Goal: Task Accomplishment & Management: Manage account settings

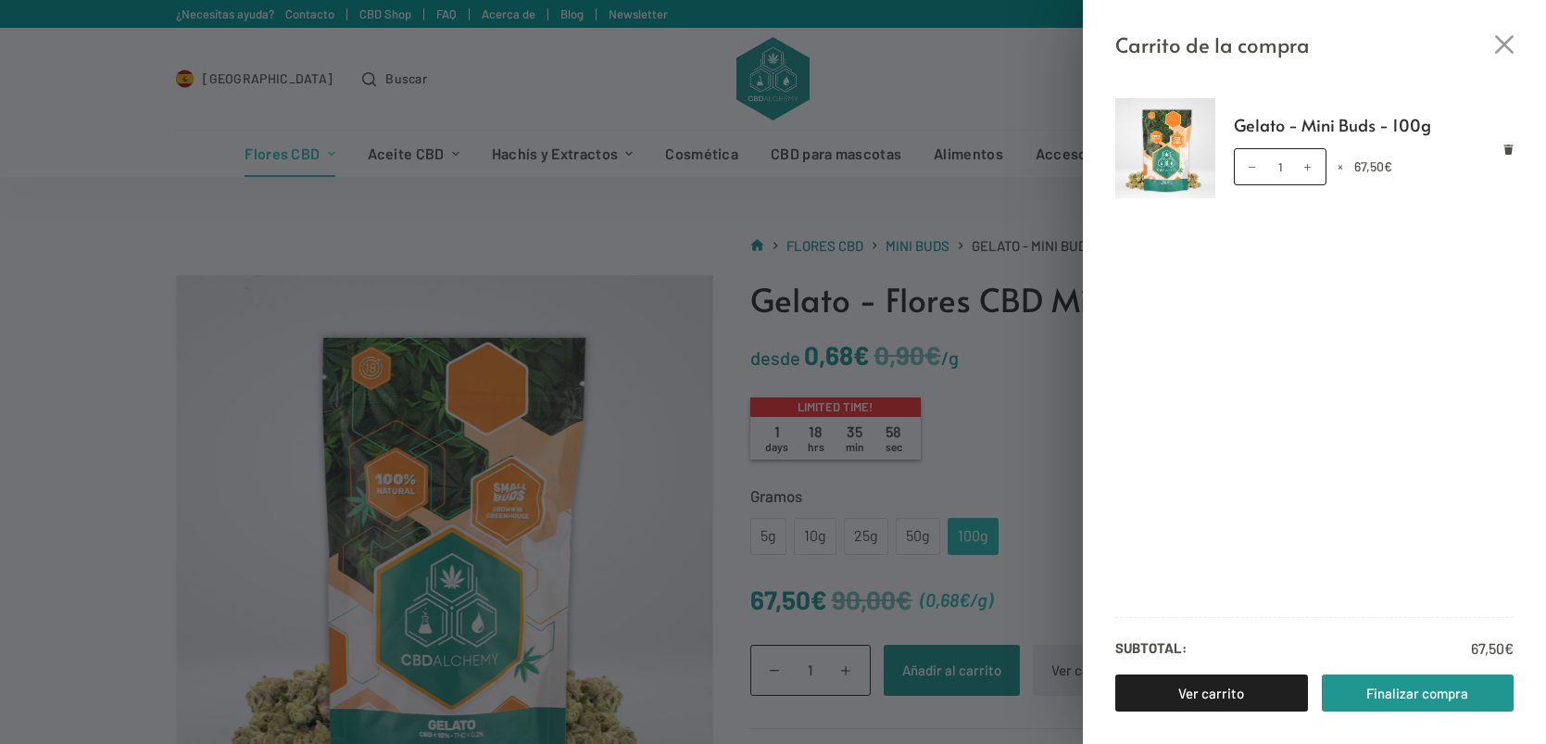
click at [1490, 39] on div "Carrito de la compra" at bounding box center [1314, 30] width 463 height 61
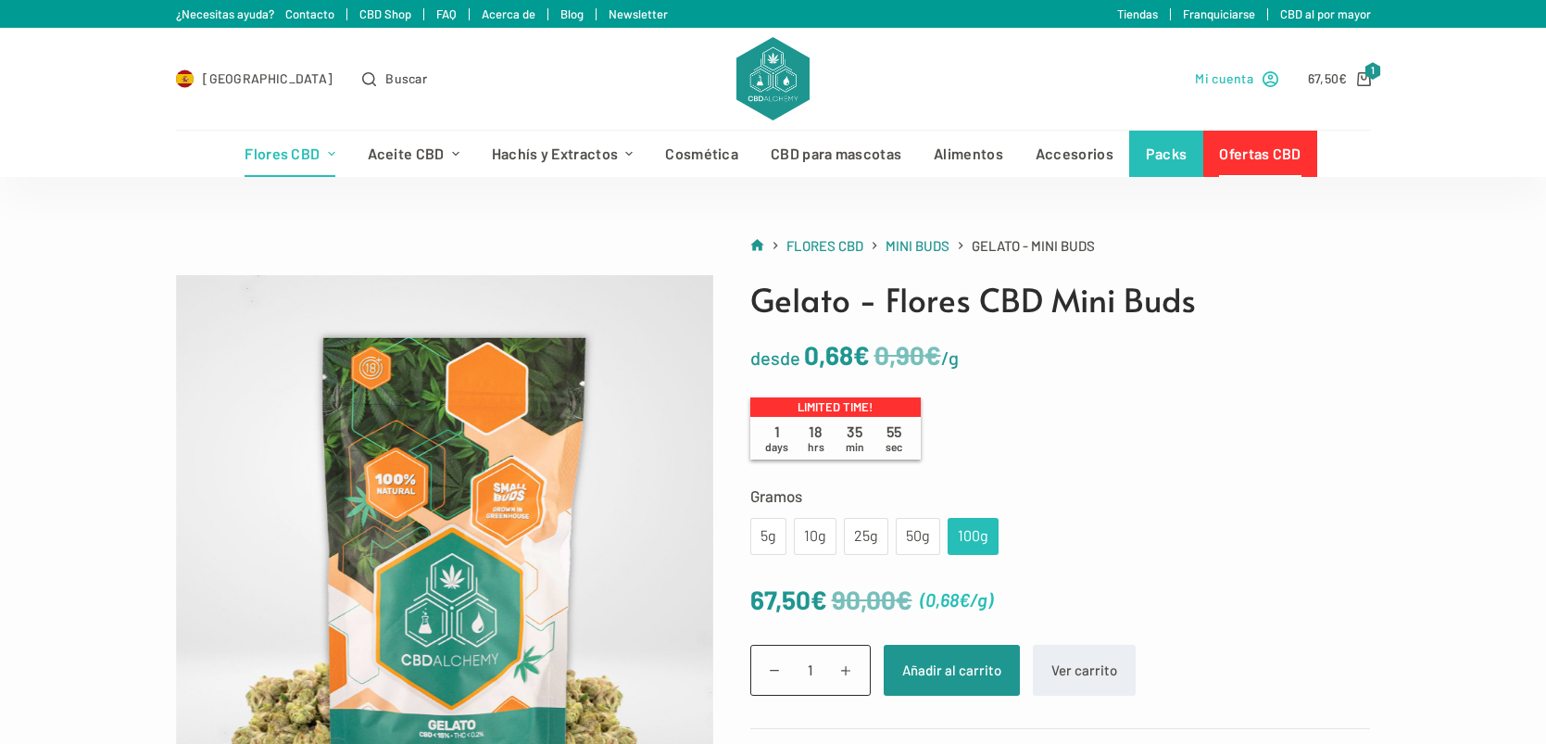
click at [1215, 84] on span "Mi cuenta" at bounding box center [1224, 78] width 58 height 21
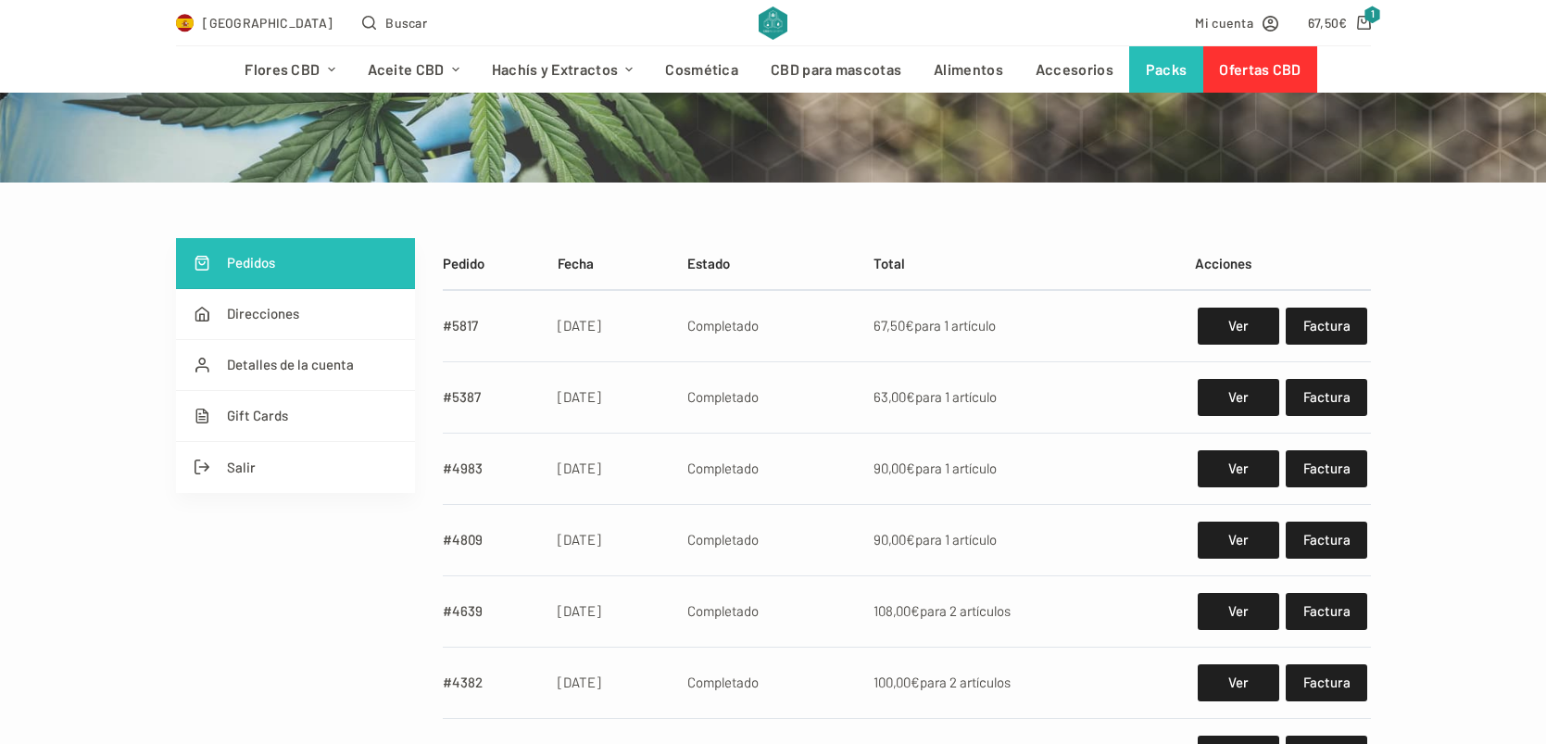
scroll to position [223, 0]
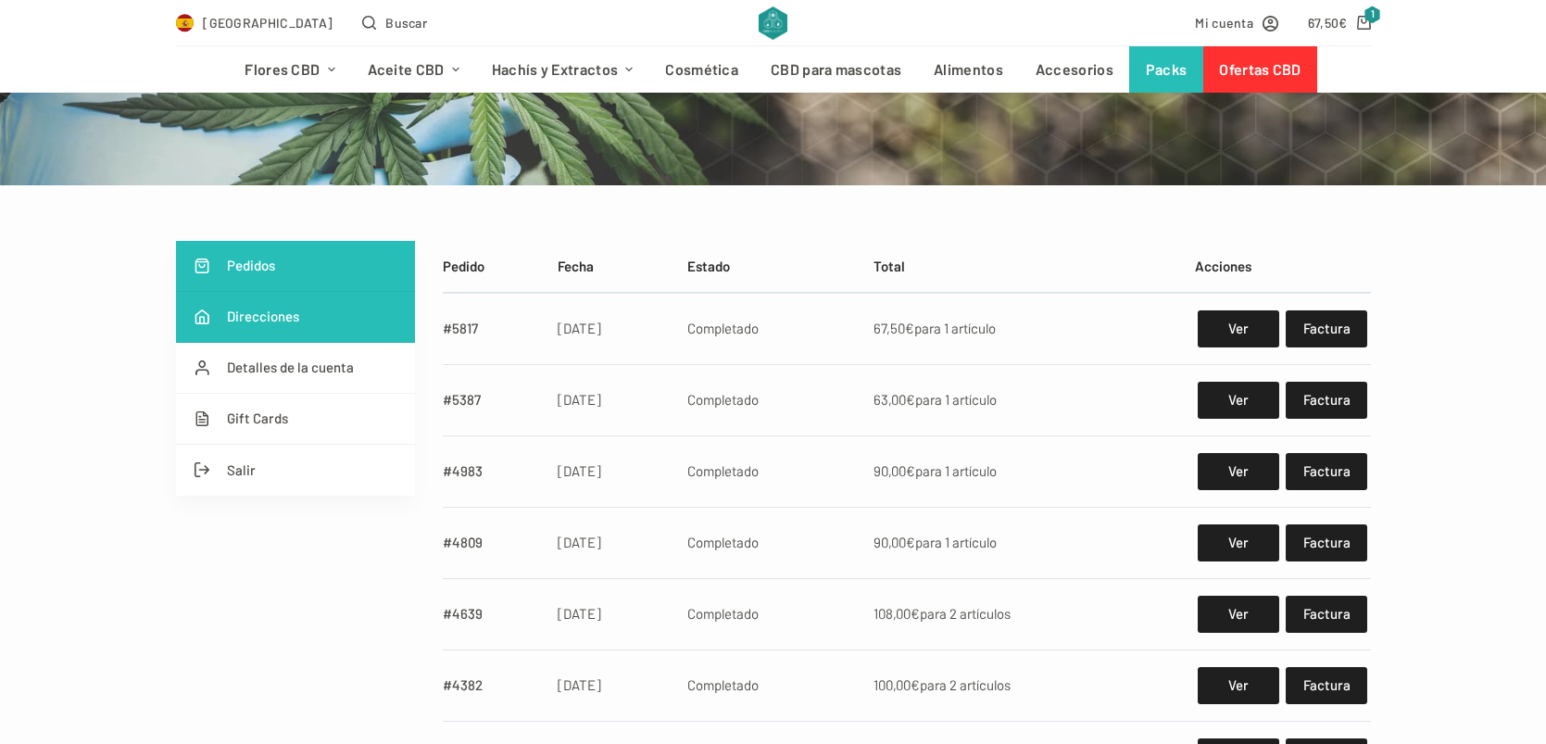
type input "[EMAIL_ADDRESS][DOMAIN_NAME]"
click at [282, 303] on link "Direcciones" at bounding box center [295, 317] width 239 height 51
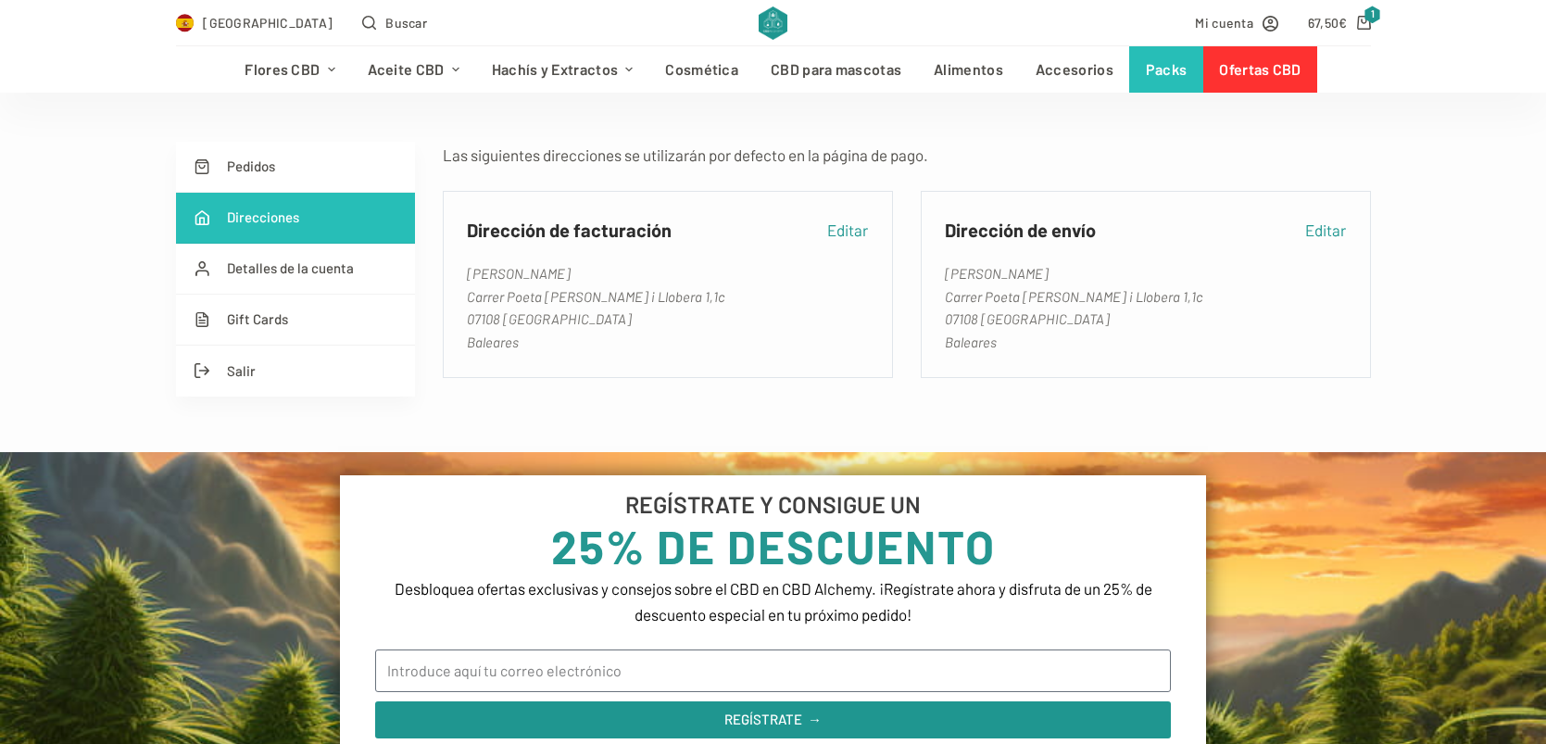
scroll to position [321, 0]
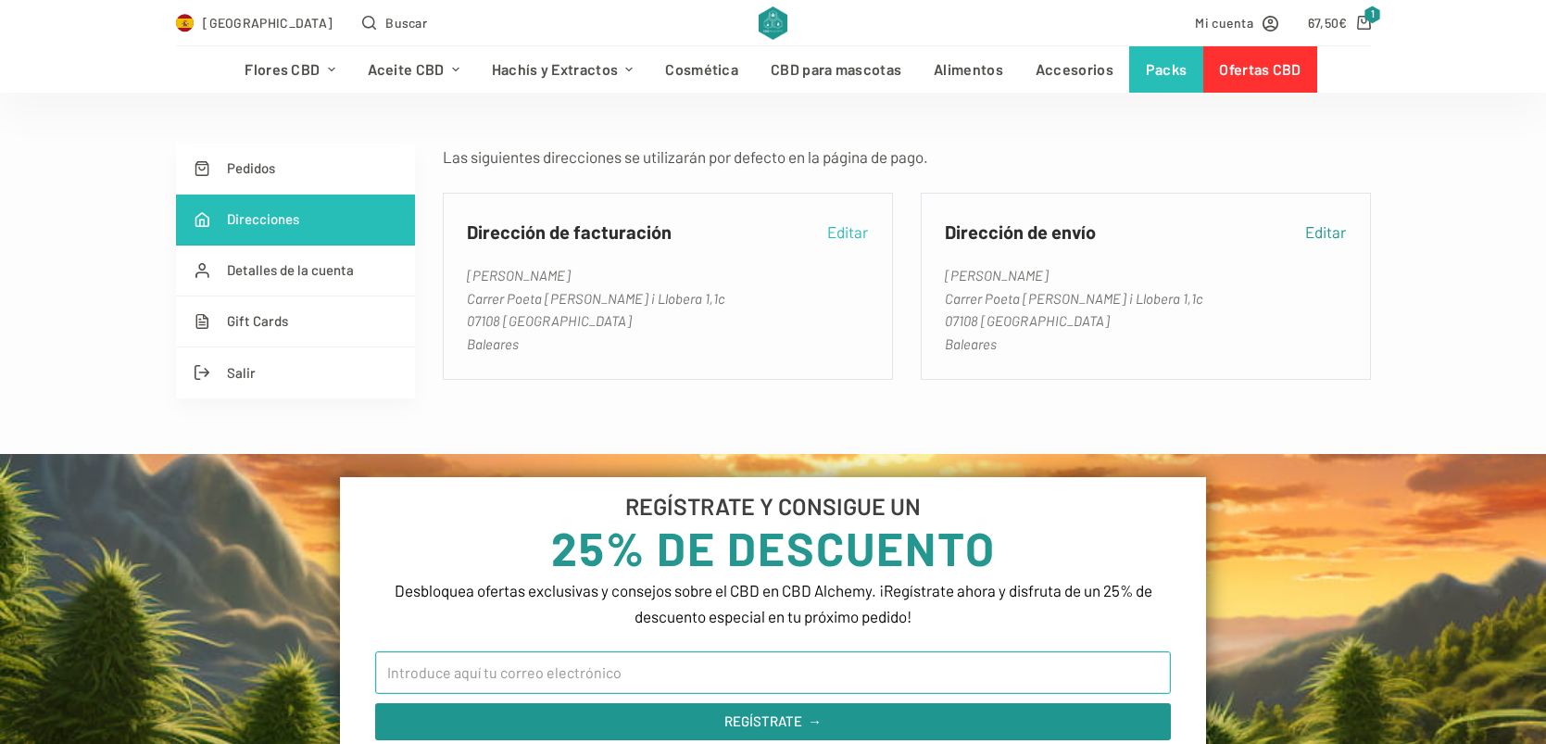
type input "[EMAIL_ADDRESS][DOMAIN_NAME]"
click at [842, 239] on link "Editar" at bounding box center [847, 232] width 41 height 26
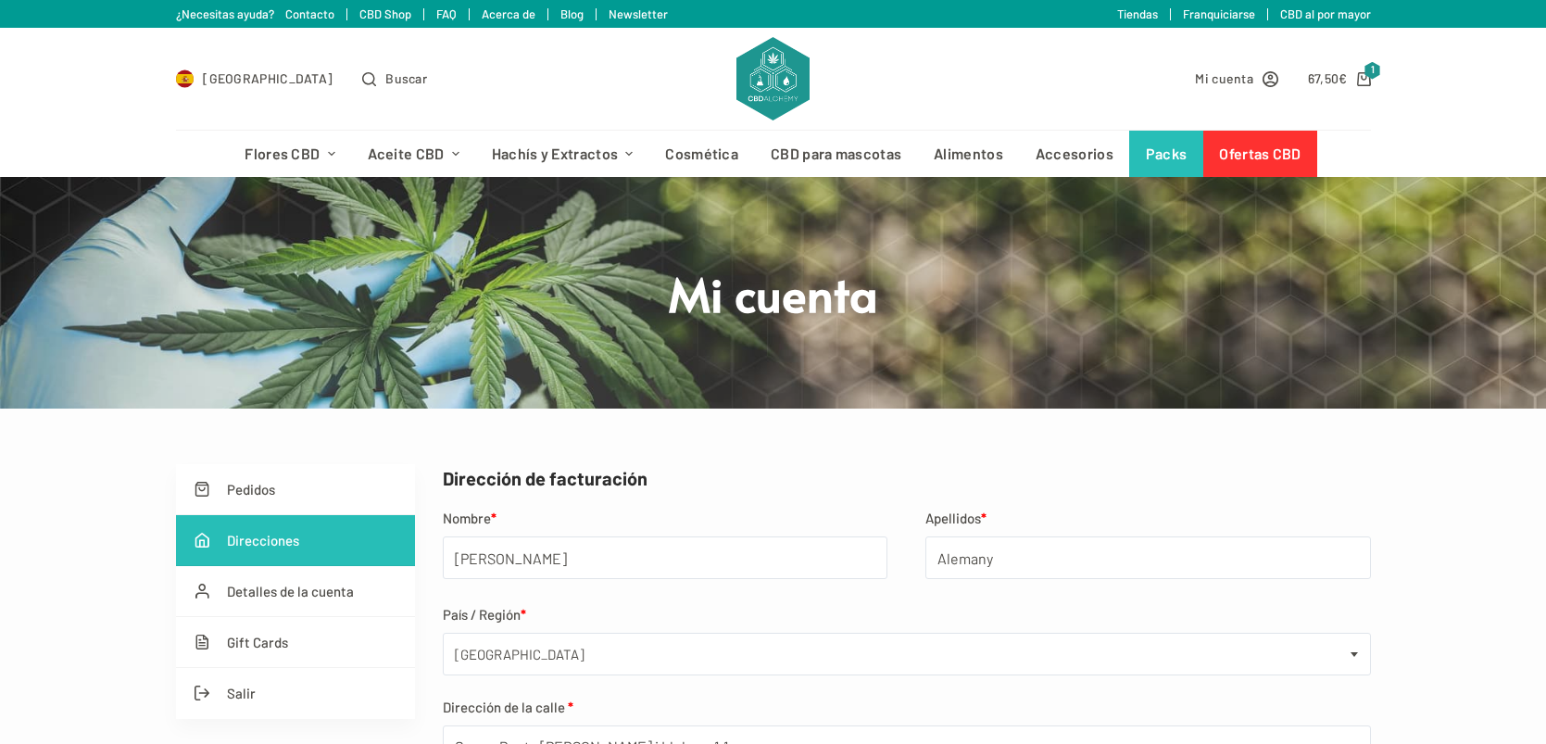
select select "PM"
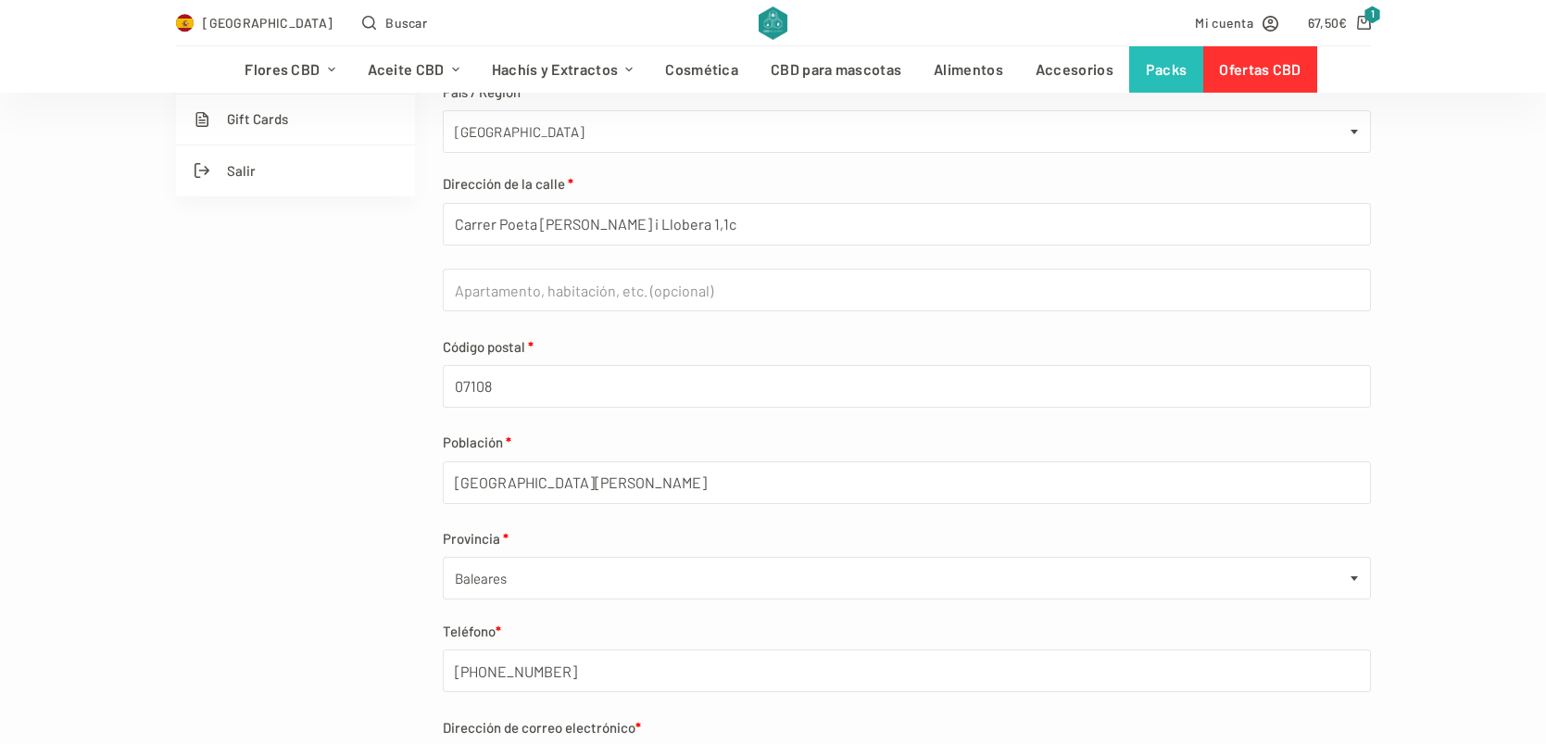
scroll to position [603, 0]
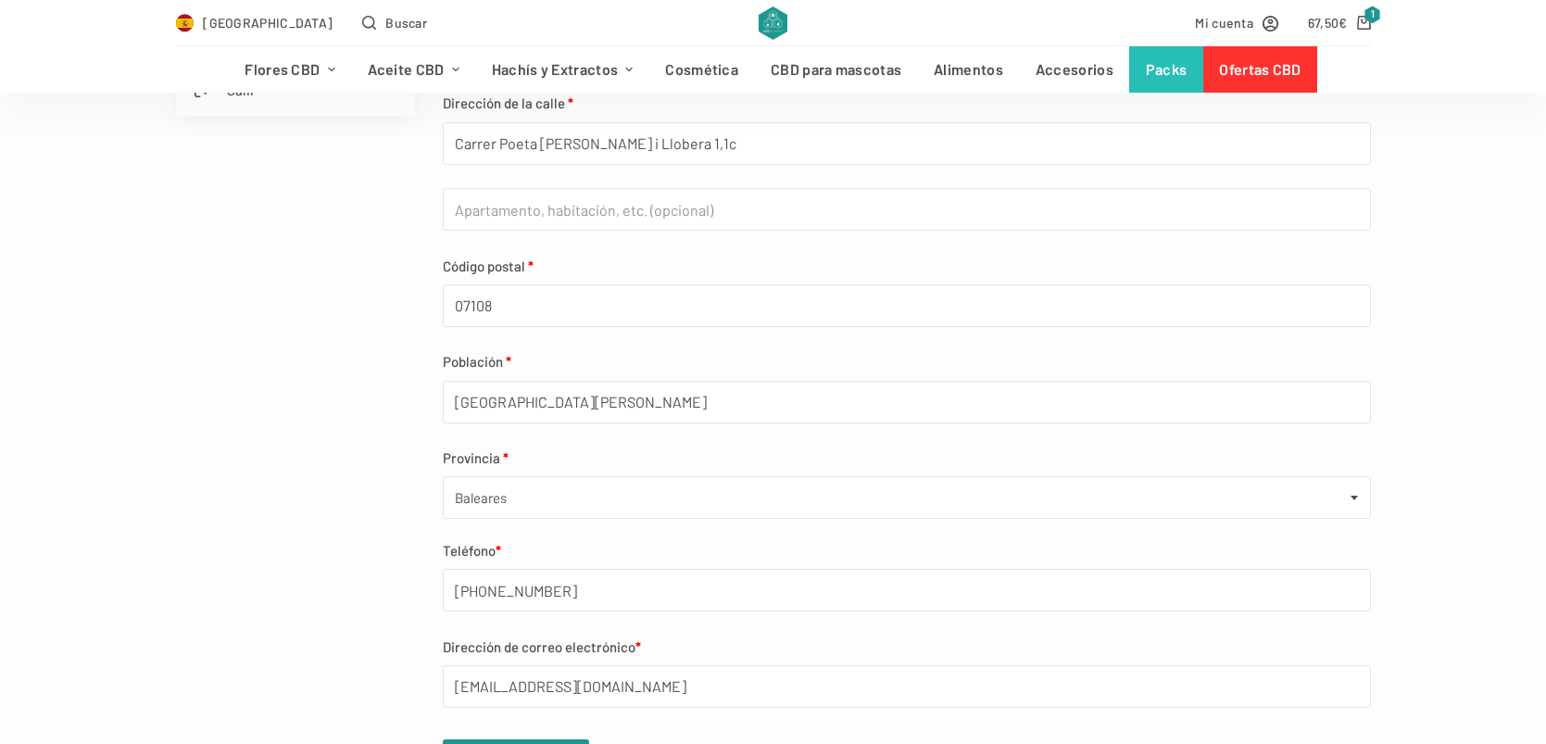
type input "[EMAIL_ADDRESS][DOMAIN_NAME]"
drag, startPoint x: 730, startPoint y: 146, endPoint x: 373, endPoint y: 148, distance: 356.6
click at [373, 148] on div "Pedidos Direcciones Detalles de la cuenta Gift Cards Salir Dirección de factura…" at bounding box center [773, 330] width 1195 height 939
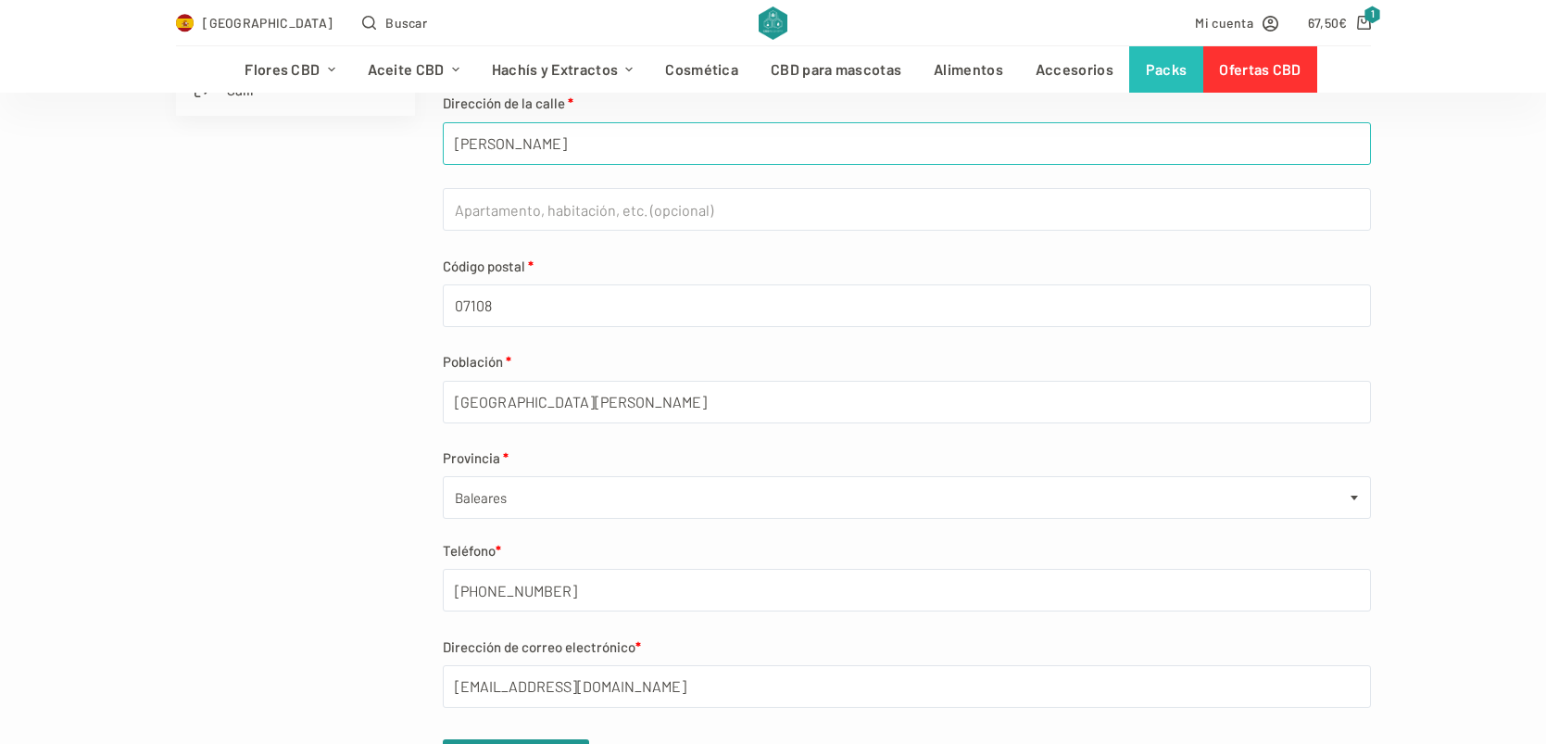
type input "isabel segunda"
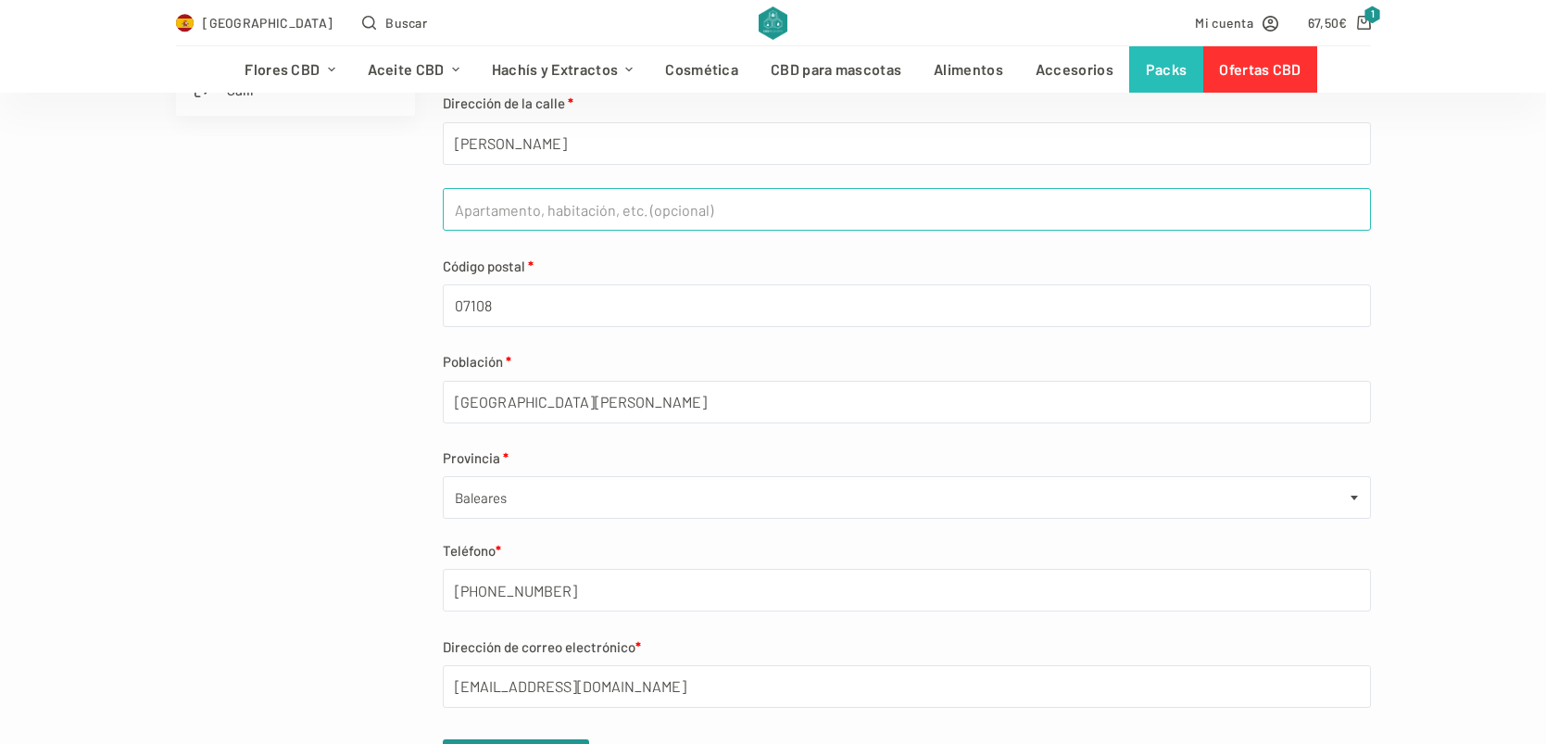
click at [580, 218] on input "Apartamento, habitación, escalera, etc. (opcional)" at bounding box center [907, 209] width 928 height 43
type input "numero 47"
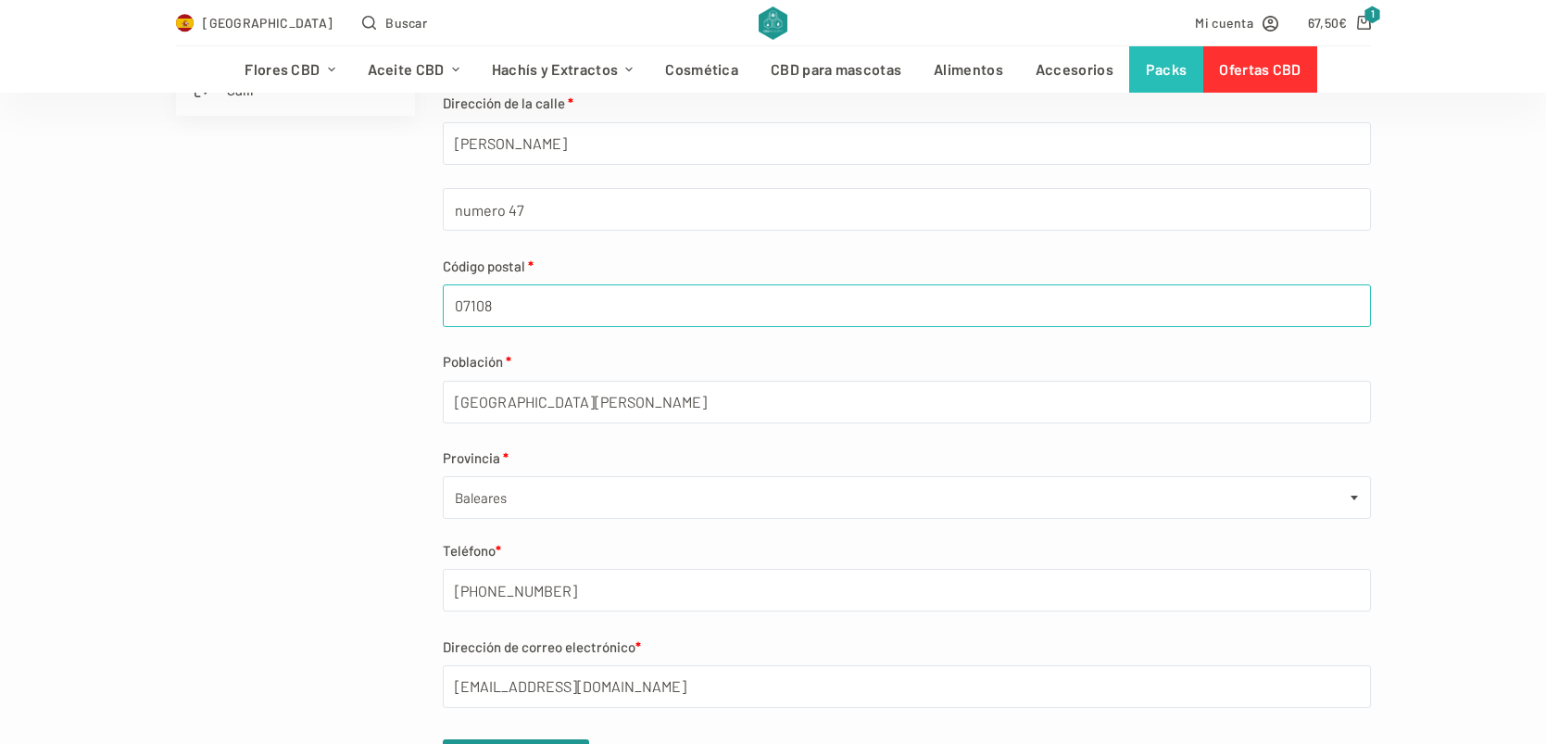
click at [525, 308] on input "07108" at bounding box center [907, 305] width 928 height 43
type input "07100"
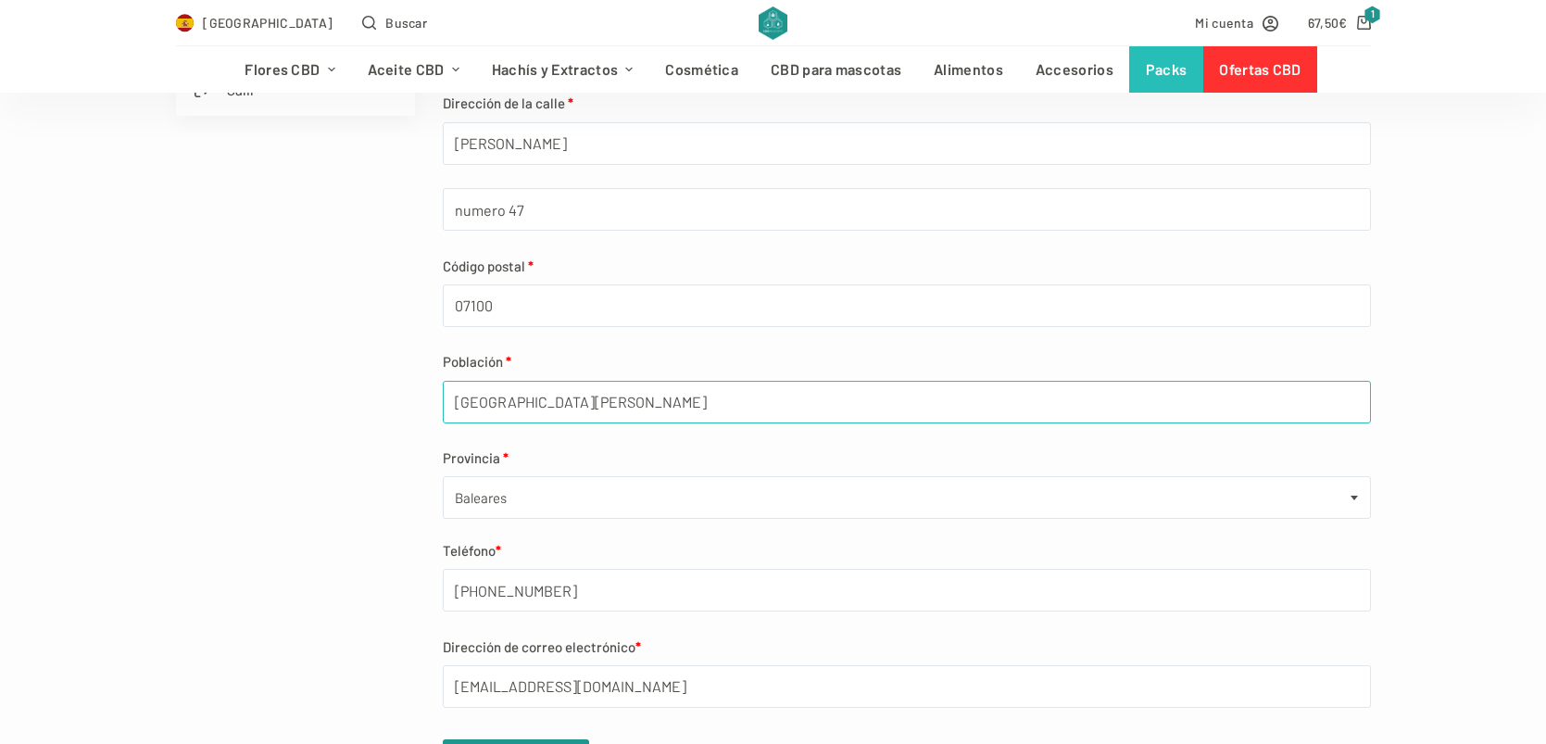
click at [504, 397] on input "[GEOGRAPHIC_DATA][PERSON_NAME]" at bounding box center [907, 402] width 928 height 43
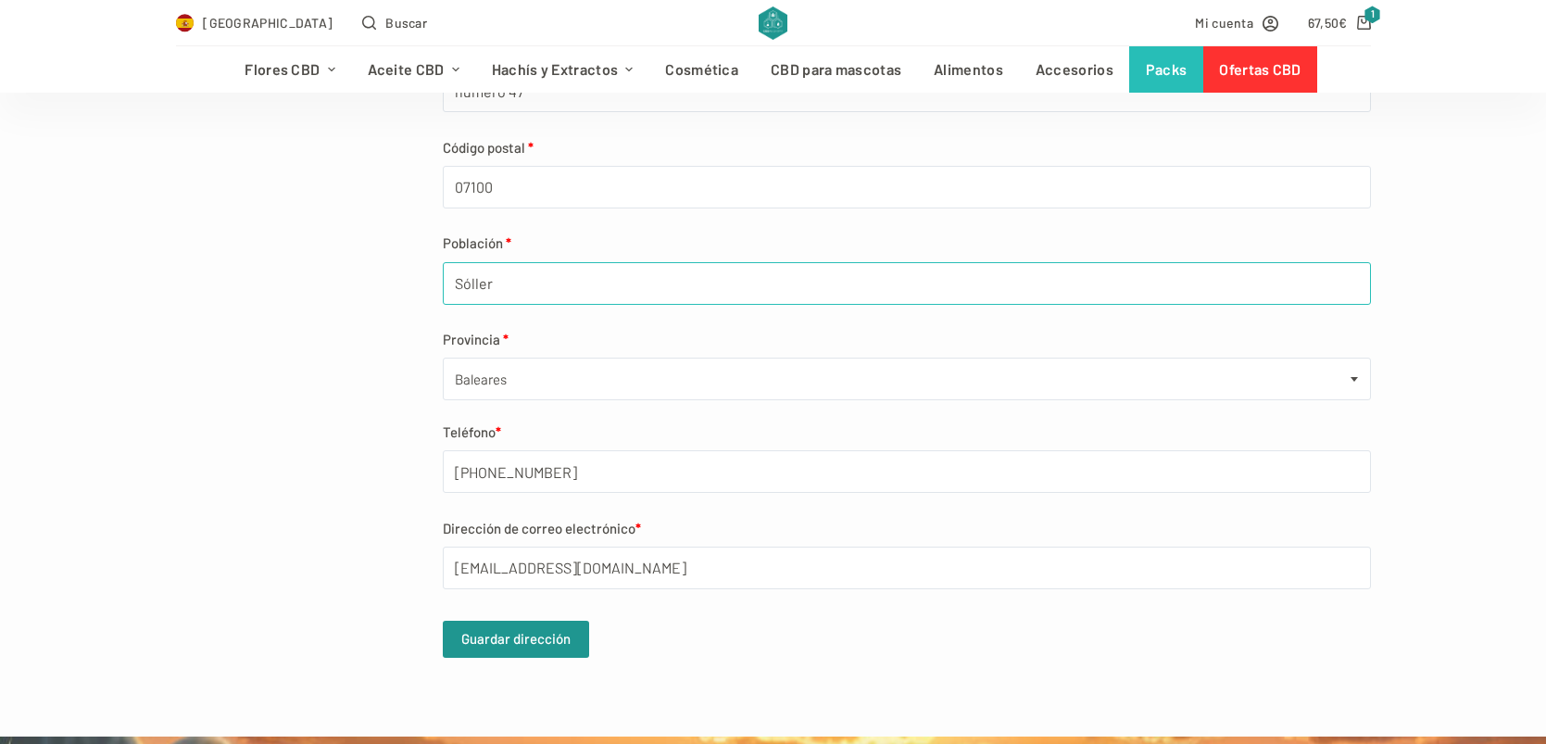
scroll to position [723, 0]
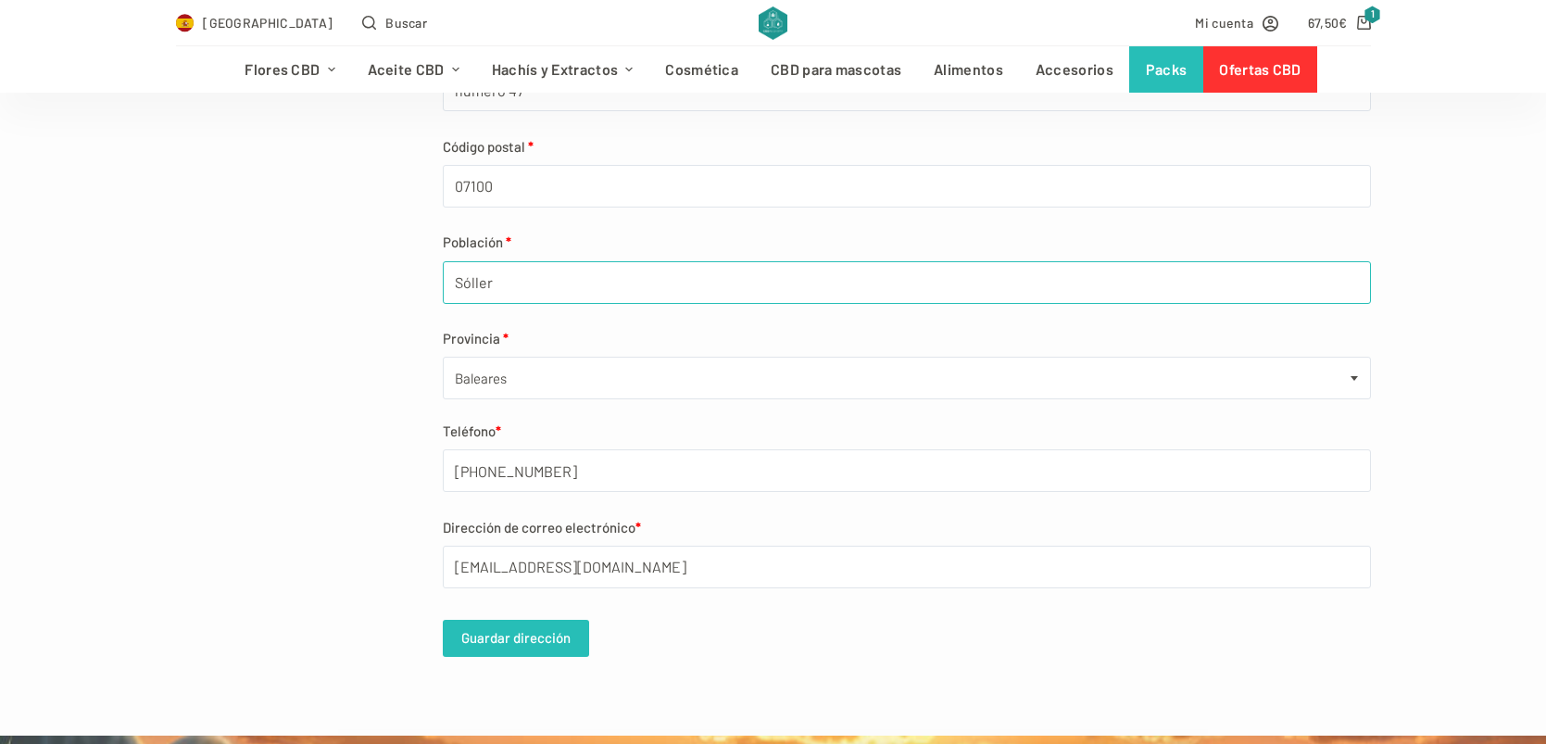
type input "Sóller"
click at [520, 641] on button "Guardar dirección" at bounding box center [516, 638] width 146 height 37
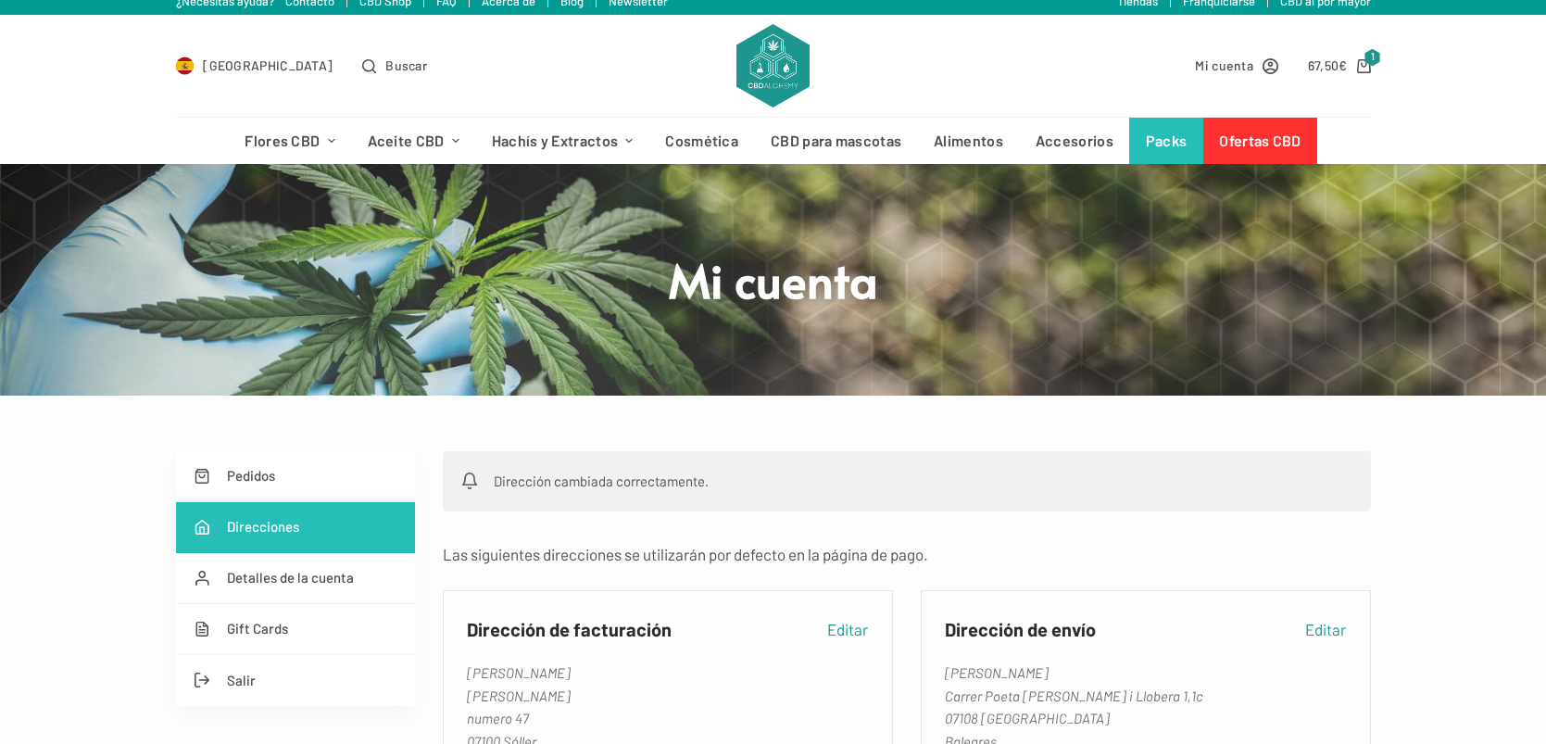
scroll to position [10, 0]
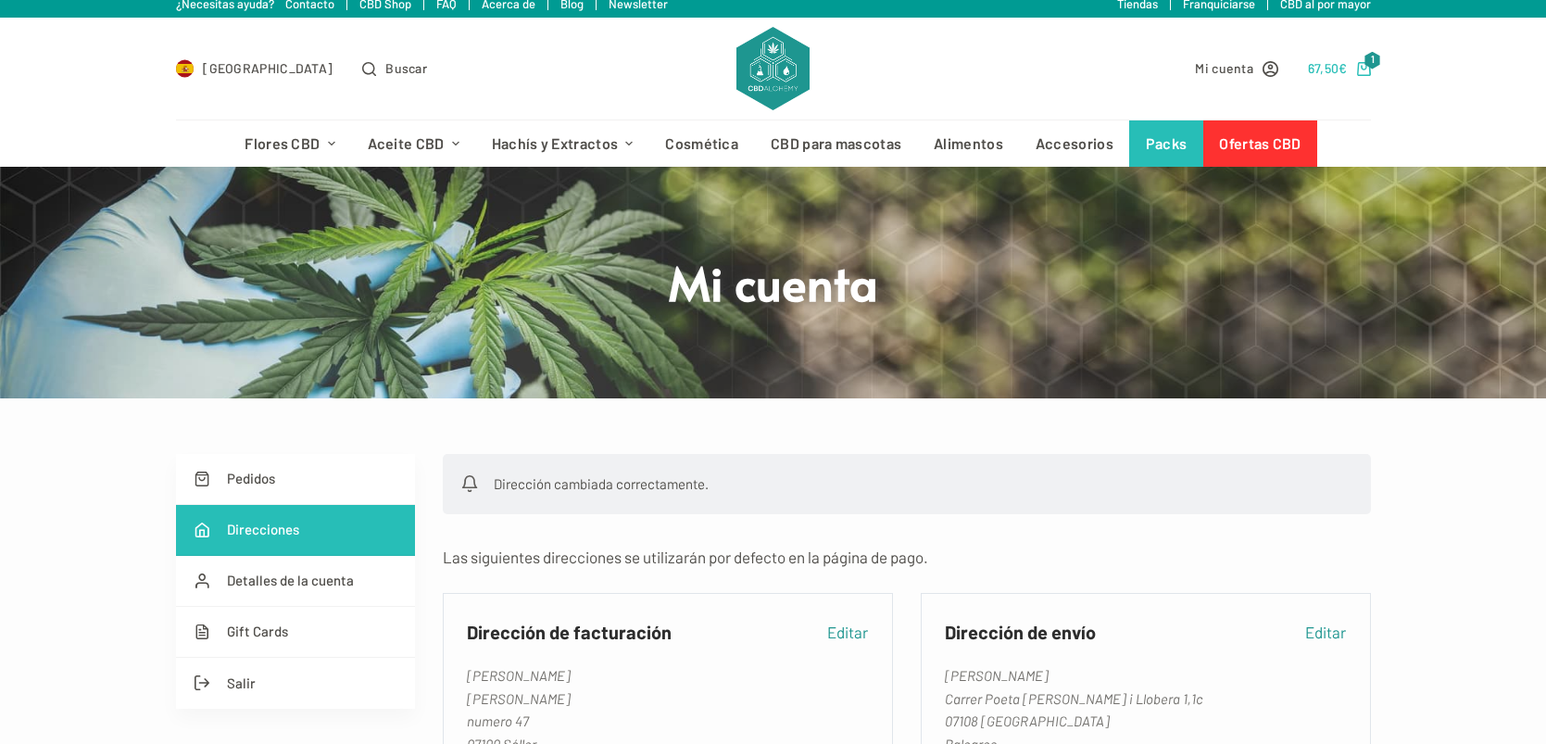
type input "[EMAIL_ADDRESS][DOMAIN_NAME]"
click at [1330, 67] on bdi "67,50 €" at bounding box center [1328, 68] width 40 height 16
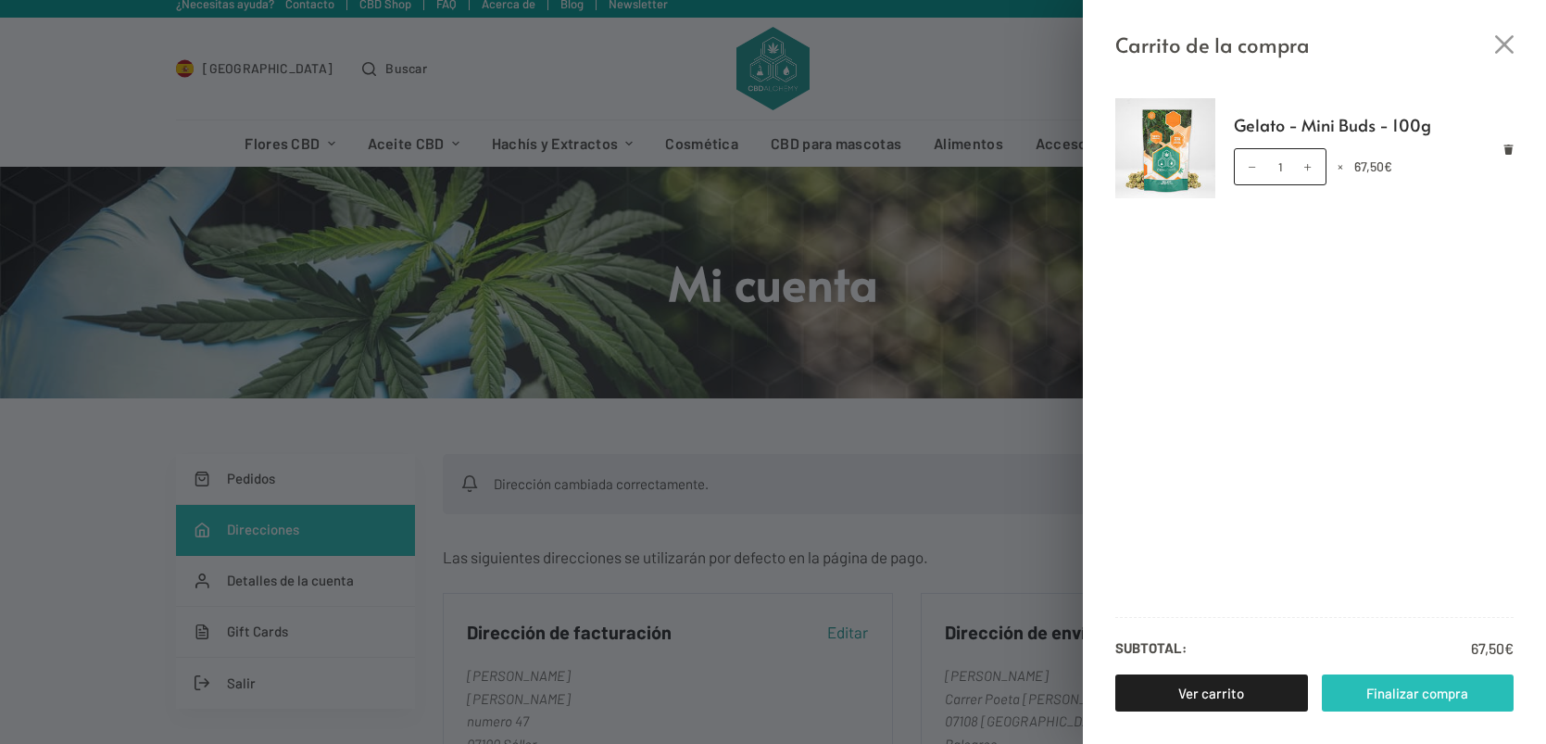
click at [1392, 709] on link "Finalizar compra" at bounding box center [1418, 692] width 193 height 37
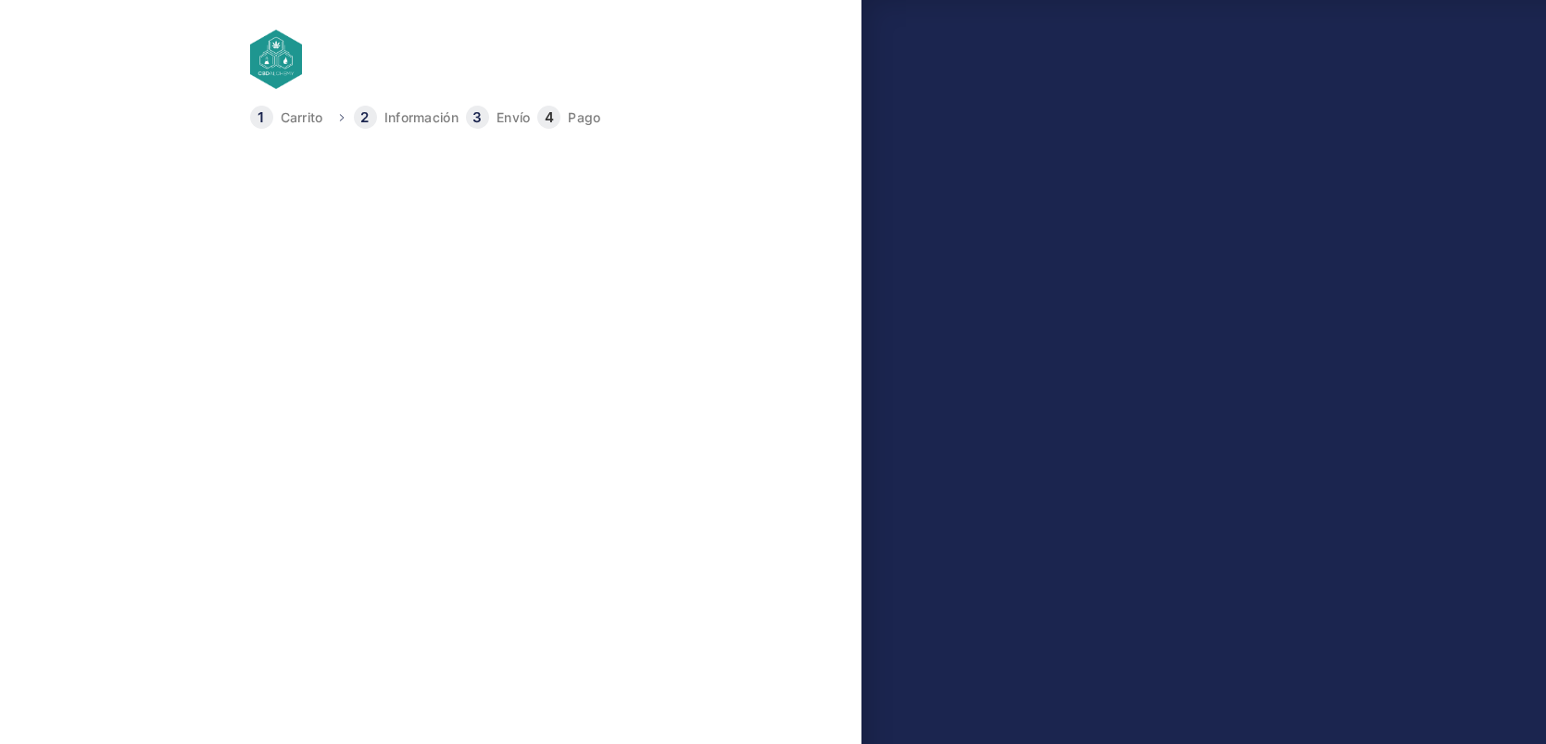
type input "[PHONE_NUMBER]"
select select "PM"
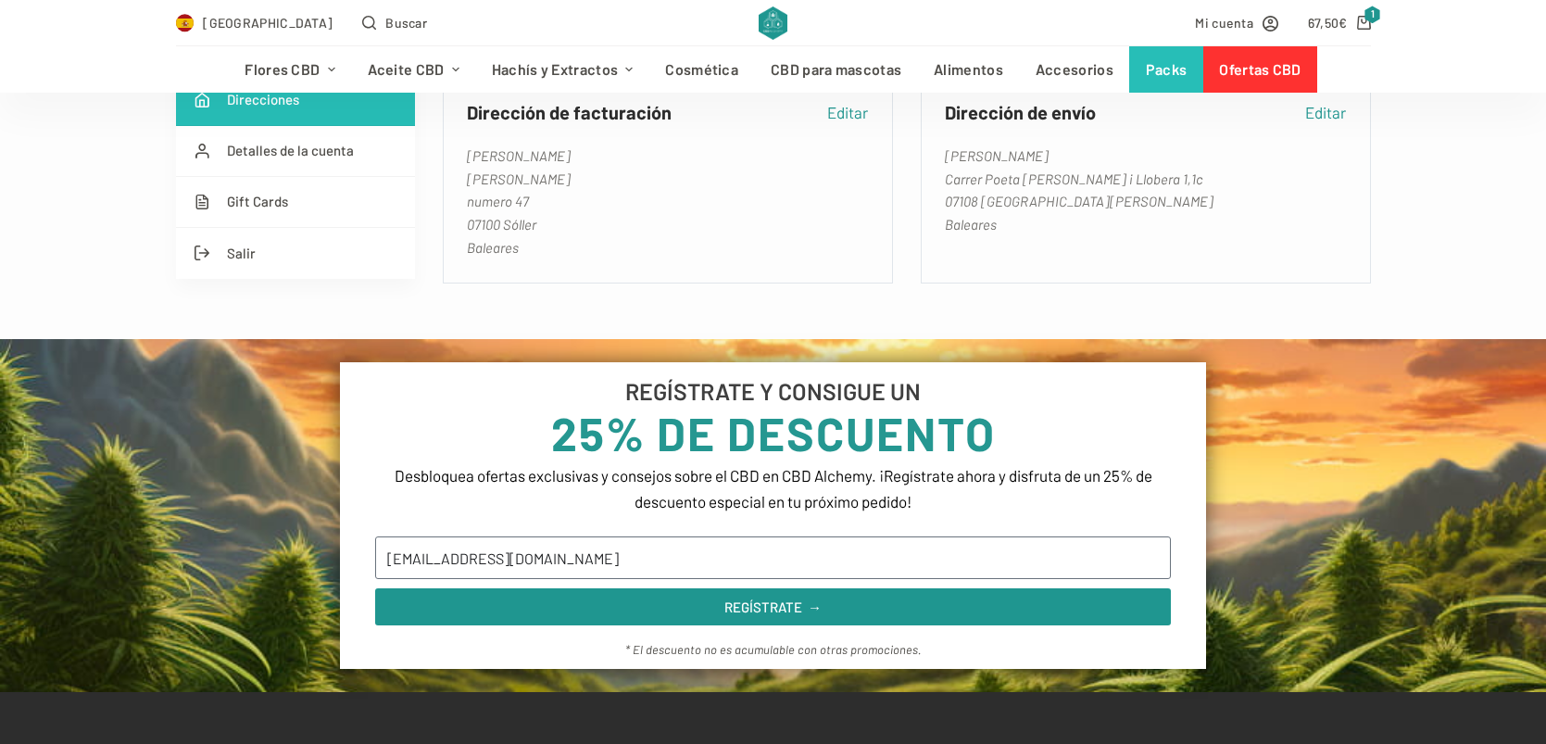
scroll to position [437, 0]
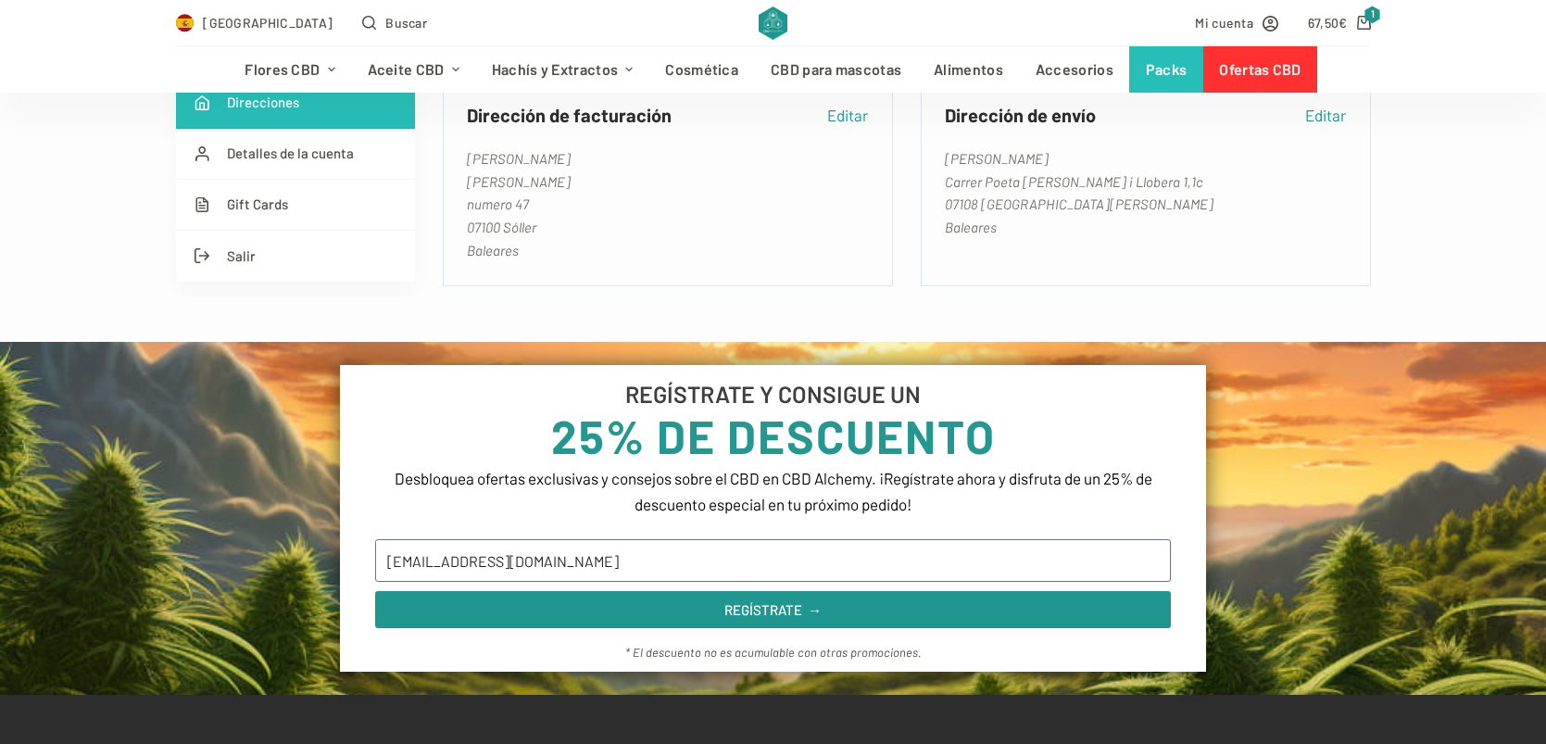
click at [954, 344] on section "REGÍSTRATE Y CONSIGUE UN 25% DE DESCUENTO Desbloquea ofertas exclusivas y conse…" at bounding box center [773, 518] width 1546 height 352
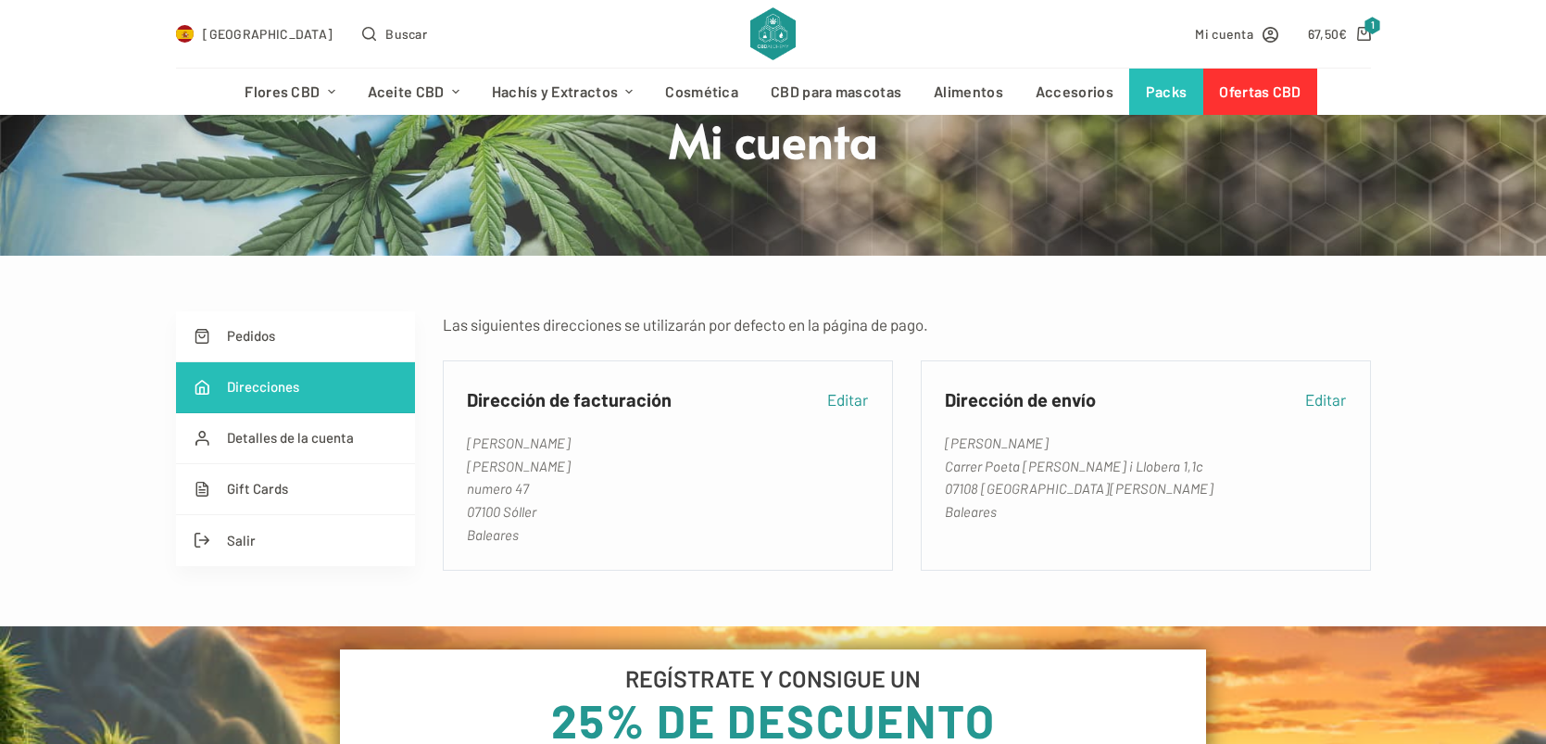
scroll to position [0, 0]
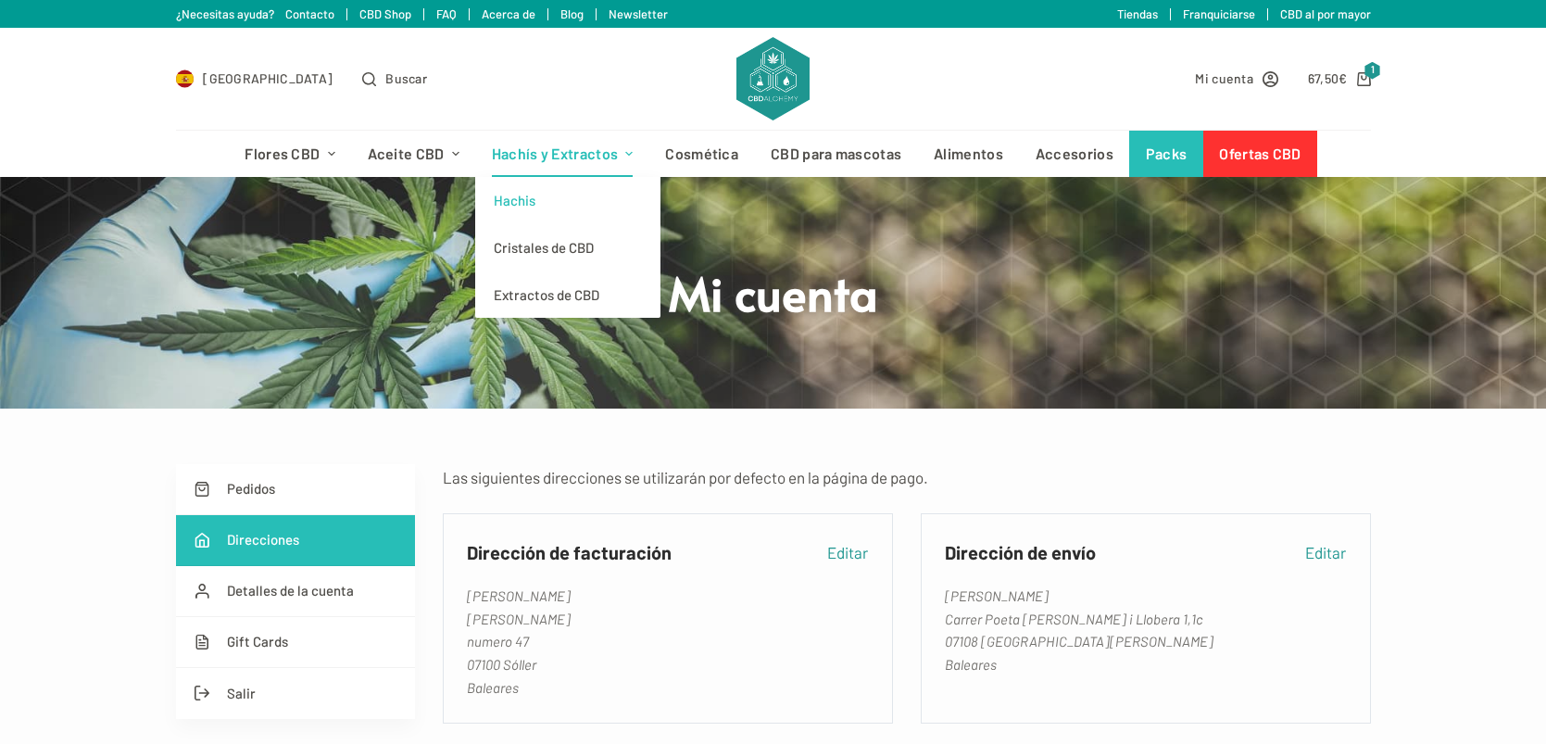
click at [525, 205] on link "Hachis" at bounding box center [567, 200] width 185 height 47
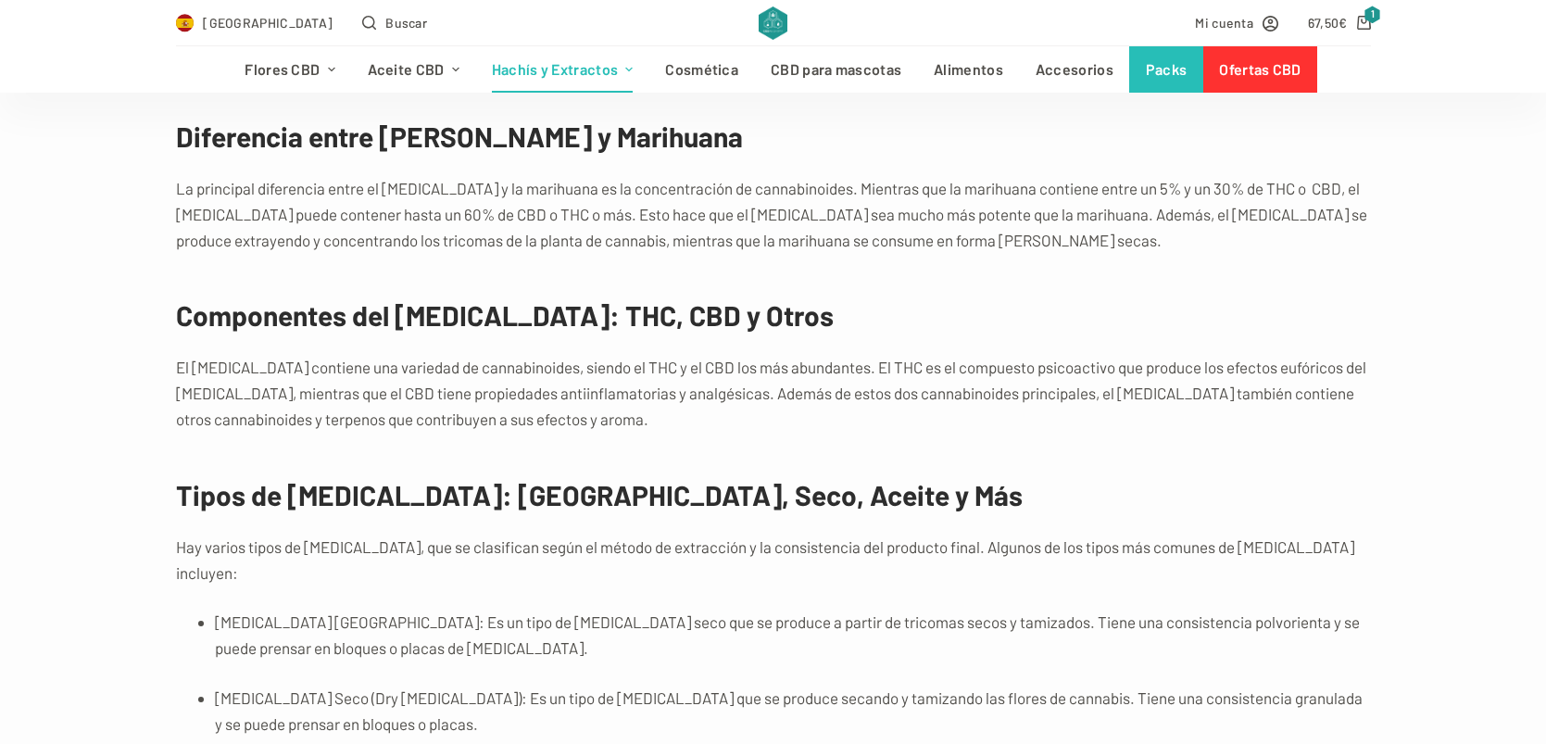
scroll to position [1903, 0]
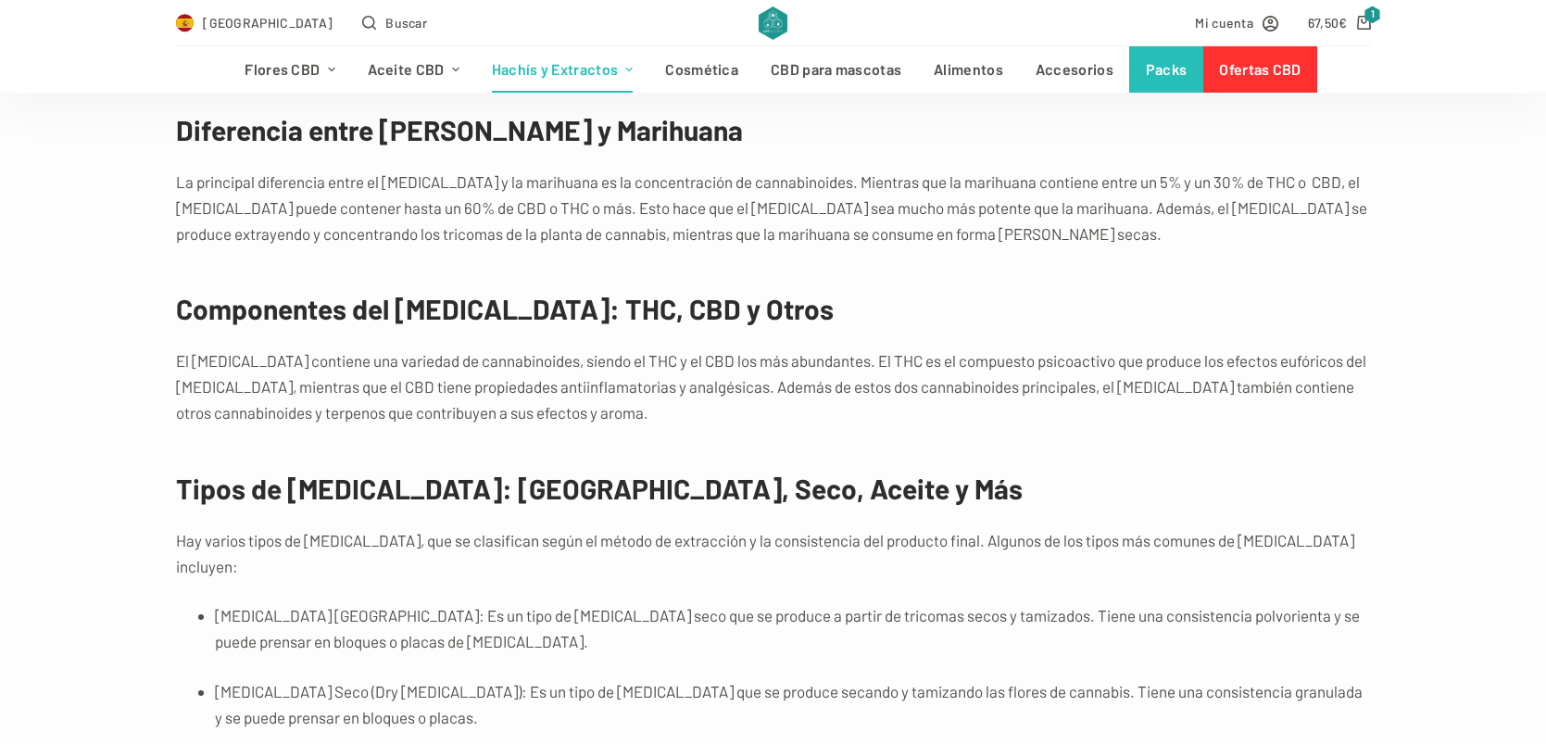
type input "[EMAIL_ADDRESS][DOMAIN_NAME]"
click at [28, 18] on div "España Buscar Mi cuenta 67,50 € 1" at bounding box center [773, 22] width 1546 height 45
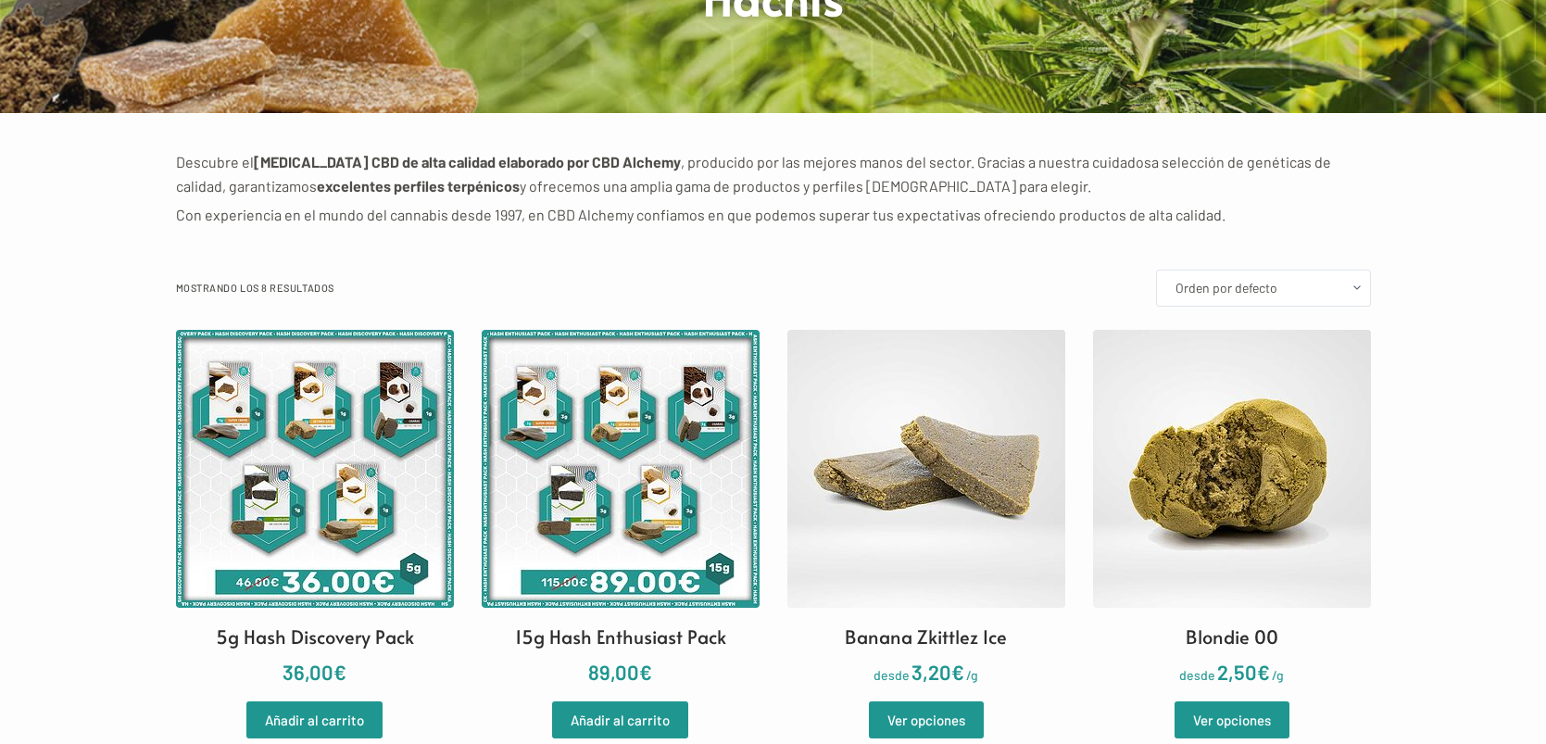
scroll to position [0, 0]
